Goal: Task Accomplishment & Management: Complete application form

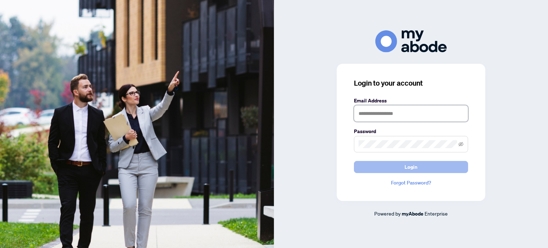
type input "**********"
click at [368, 170] on button "Login" at bounding box center [411, 167] width 114 height 12
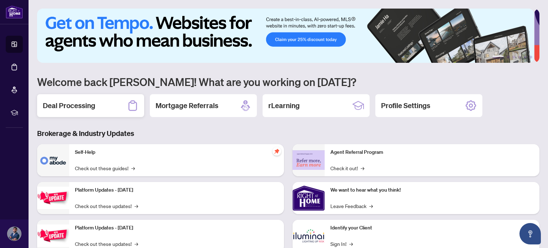
click at [110, 100] on div "Deal Processing" at bounding box center [90, 105] width 107 height 23
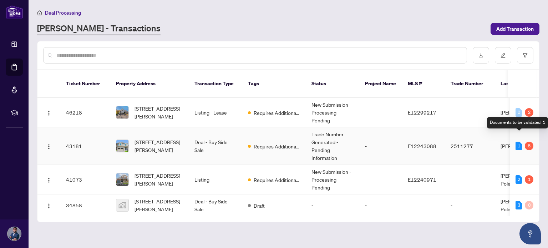
click at [517, 142] on div "1" at bounding box center [519, 146] width 6 height 9
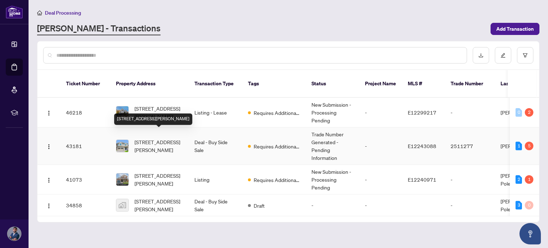
click at [173, 138] on span "[STREET_ADDRESS][PERSON_NAME]" at bounding box center [159, 146] width 49 height 16
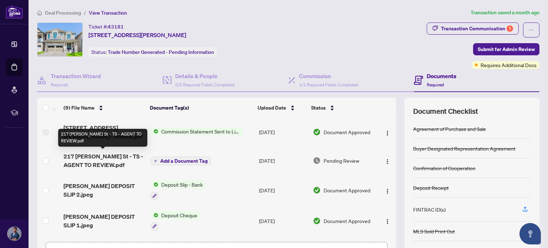
click at [110, 157] on span "217 [PERSON_NAME] St - TS - AGENT TO REVIEW.pdf" at bounding box center [104, 160] width 81 height 17
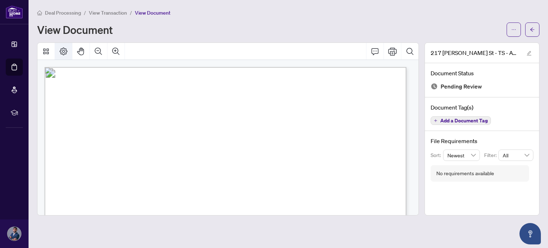
click at [59, 50] on icon "Page Layout" at bounding box center [63, 51] width 9 height 9
click at [535, 32] on span "button" at bounding box center [532, 29] width 5 height 11
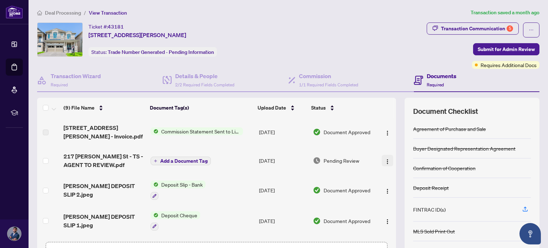
click at [385, 163] on span "button" at bounding box center [388, 161] width 6 height 8
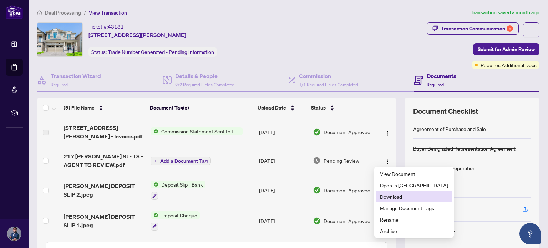
click at [405, 197] on span "Download" at bounding box center [414, 197] width 68 height 8
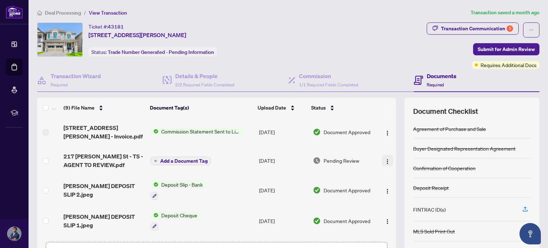
click at [385, 161] on img "button" at bounding box center [388, 162] width 6 height 6
click at [346, 47] on div "Ticket #: 43181 [STREET_ADDRESS][PERSON_NAME] Status: Trade Number Generated - …" at bounding box center [230, 39] width 387 height 34
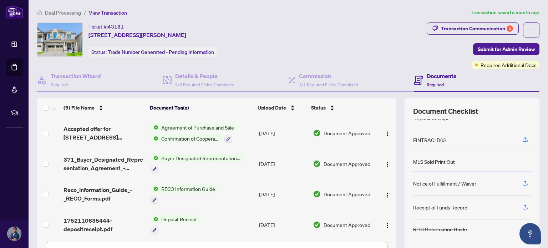
scroll to position [50, 0]
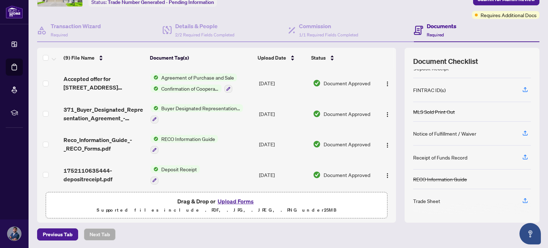
click at [235, 202] on button "Upload Forms" at bounding box center [236, 201] width 40 height 9
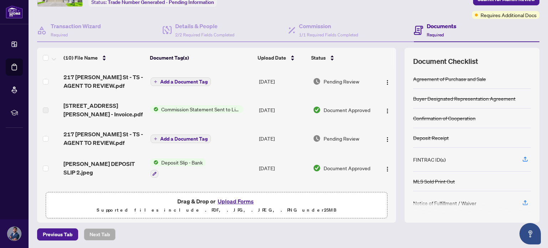
scroll to position [0, 0]
click at [197, 80] on span "Add a Document Tag" at bounding box center [183, 82] width 47 height 5
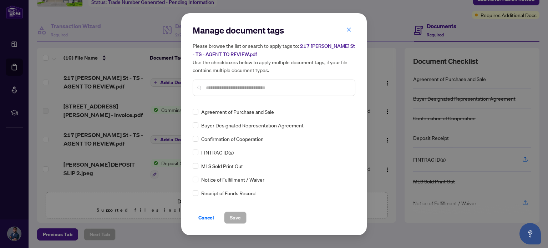
click at [213, 89] on input "text" at bounding box center [277, 88] width 143 height 8
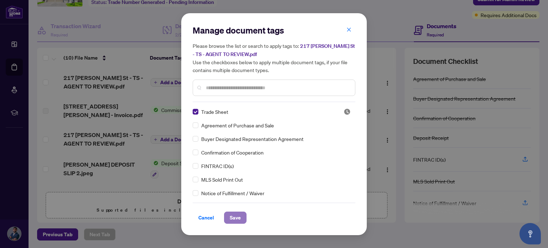
click at [235, 215] on span "Save" at bounding box center [235, 217] width 11 height 11
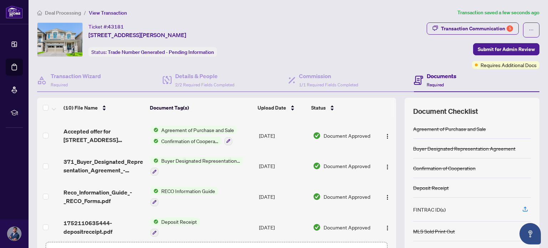
scroll to position [179, 0]
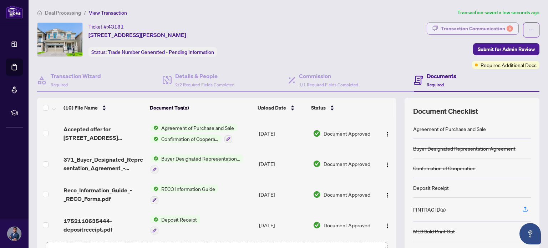
click at [489, 28] on div "Transaction Communication 5" at bounding box center [477, 28] width 72 height 11
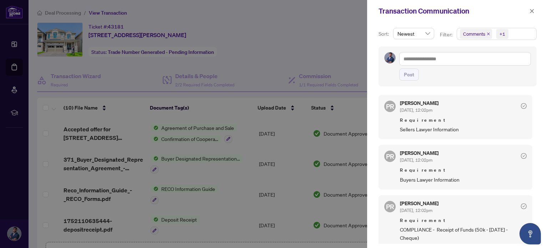
scroll to position [0, 0]
click at [345, 55] on div at bounding box center [274, 124] width 548 height 248
click at [535, 11] on button "button" at bounding box center [532, 11] width 9 height 9
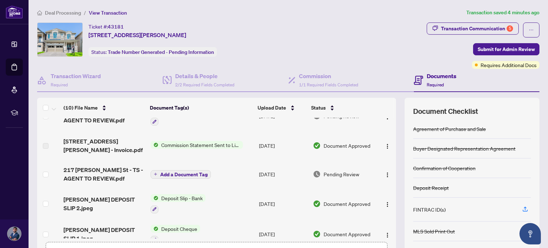
scroll to position [17, 0]
click at [385, 148] on span "button" at bounding box center [388, 146] width 6 height 8
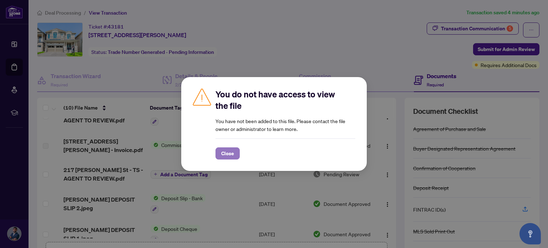
click at [236, 155] on button "Close" at bounding box center [228, 153] width 24 height 12
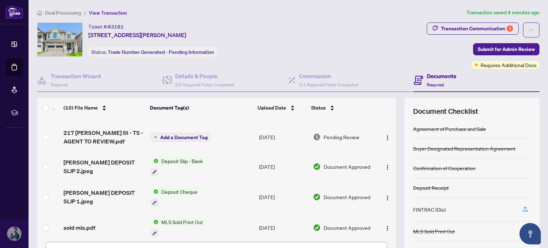
scroll to position [54, 0]
click at [130, 163] on span "[PERSON_NAME] DEPOSIT SLIP 2.jpeg" at bounding box center [104, 166] width 81 height 17
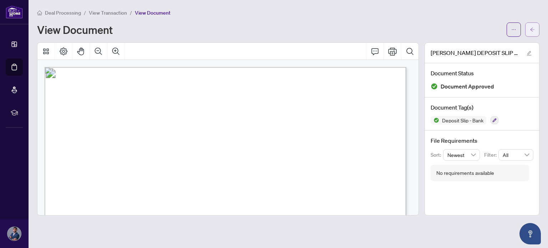
click at [534, 29] on icon "arrow-left" at bounding box center [532, 29] width 5 height 5
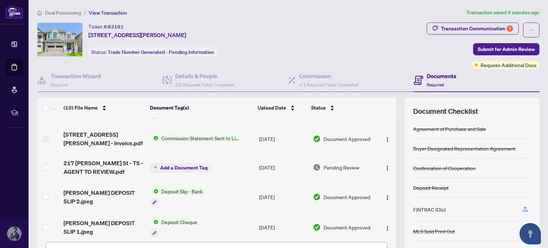
scroll to position [47, 0]
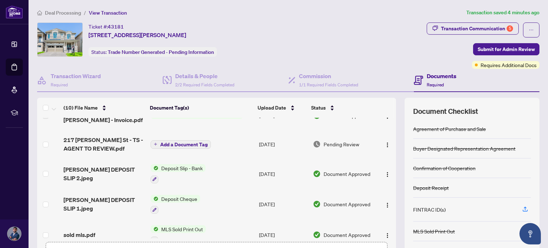
click at [180, 196] on span "Deposit Cheque" at bounding box center [179, 199] width 42 height 8
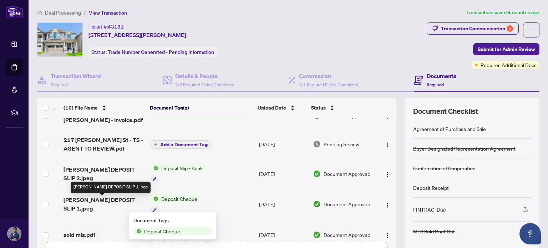
click at [117, 204] on span "[PERSON_NAME] DEPOSIT SLIP 1.jpeg" at bounding box center [104, 204] width 81 height 17
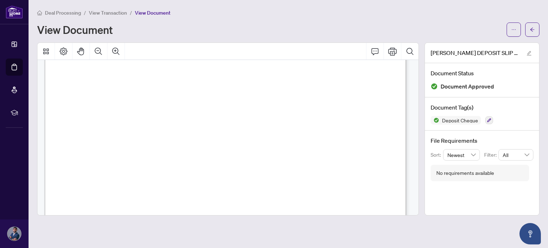
scroll to position [153, 0]
click at [539, 26] on button "button" at bounding box center [532, 29] width 14 height 14
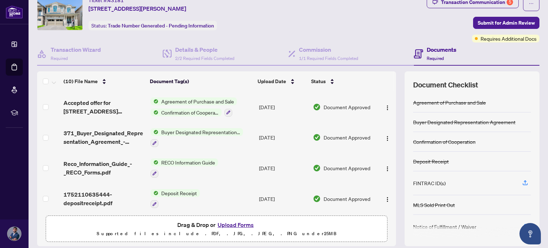
scroll to position [27, 0]
click at [100, 190] on span "1752110635444-depositreceipt.pdf" at bounding box center [104, 198] width 81 height 17
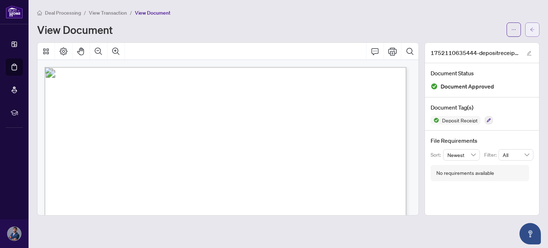
click at [535, 32] on span "button" at bounding box center [532, 29] width 5 height 11
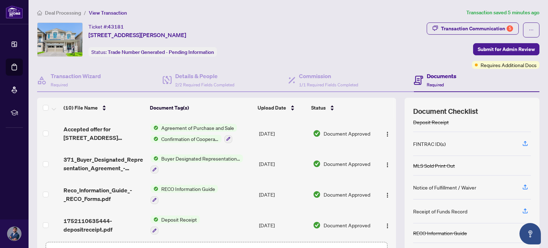
scroll to position [50, 0]
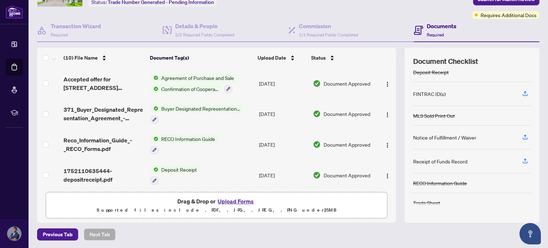
click at [238, 198] on button "Upload Forms" at bounding box center [236, 201] width 40 height 9
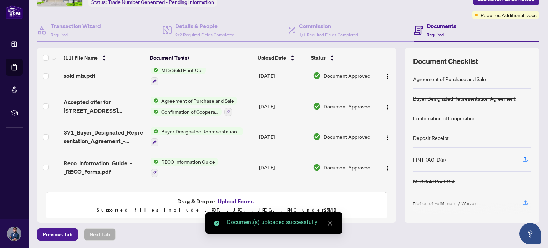
scroll to position [0, 0]
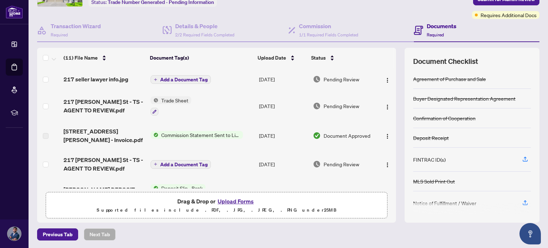
click at [243, 198] on button "Upload Forms" at bounding box center [236, 201] width 40 height 9
click at [223, 200] on button "Upload Forms" at bounding box center [236, 201] width 40 height 9
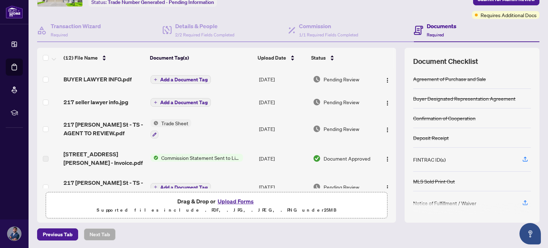
click at [229, 201] on button "Upload Forms" at bounding box center [236, 201] width 40 height 9
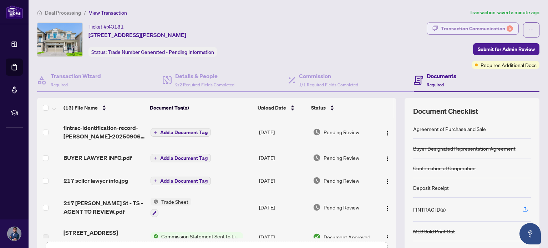
click at [474, 28] on div "Transaction Communication 5" at bounding box center [477, 28] width 72 height 11
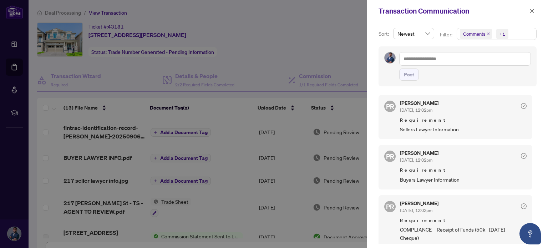
drag, startPoint x: 376, startPoint y: 128, endPoint x: 518, endPoint y: 108, distance: 143.5
click at [521, 108] on div at bounding box center [524, 105] width 6 height 9
click at [521, 105] on icon "check-circle" at bounding box center [524, 106] width 6 height 6
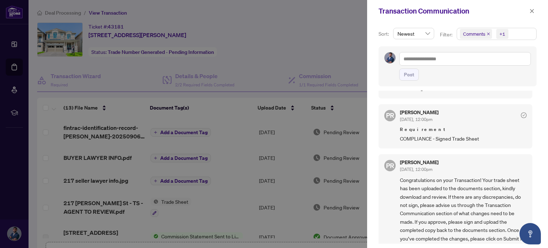
scroll to position [218, 0]
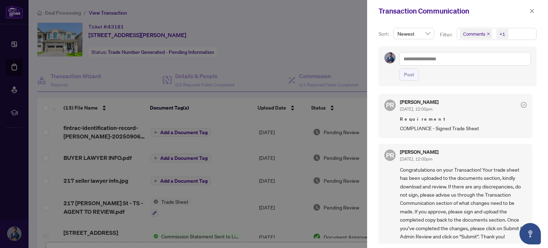
click at [342, 62] on div at bounding box center [274, 124] width 548 height 248
click at [531, 12] on icon "close" at bounding box center [532, 11] width 5 height 5
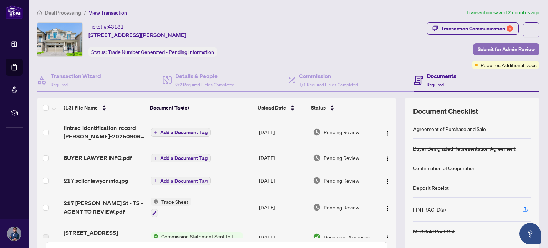
click at [517, 51] on span "Submit for Admin Review" at bounding box center [506, 49] width 57 height 11
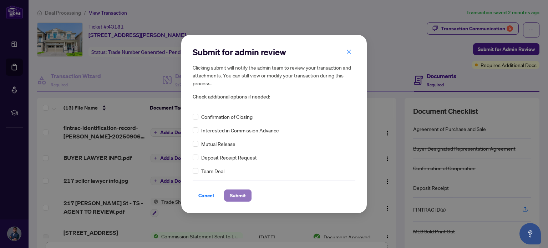
click at [248, 198] on button "Submit" at bounding box center [237, 196] width 27 height 12
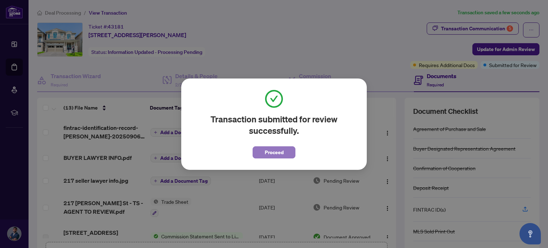
click at [290, 153] on button "Proceed" at bounding box center [274, 152] width 43 height 12
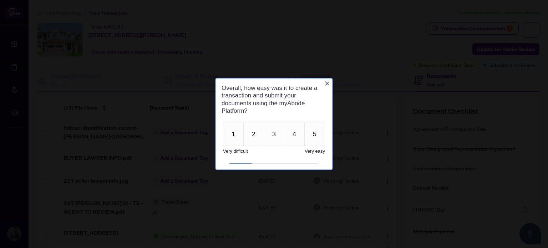
scroll to position [0, 0]
click at [327, 81] on icon "Close button" at bounding box center [327, 83] width 6 height 6
